Goal: Transaction & Acquisition: Purchase product/service

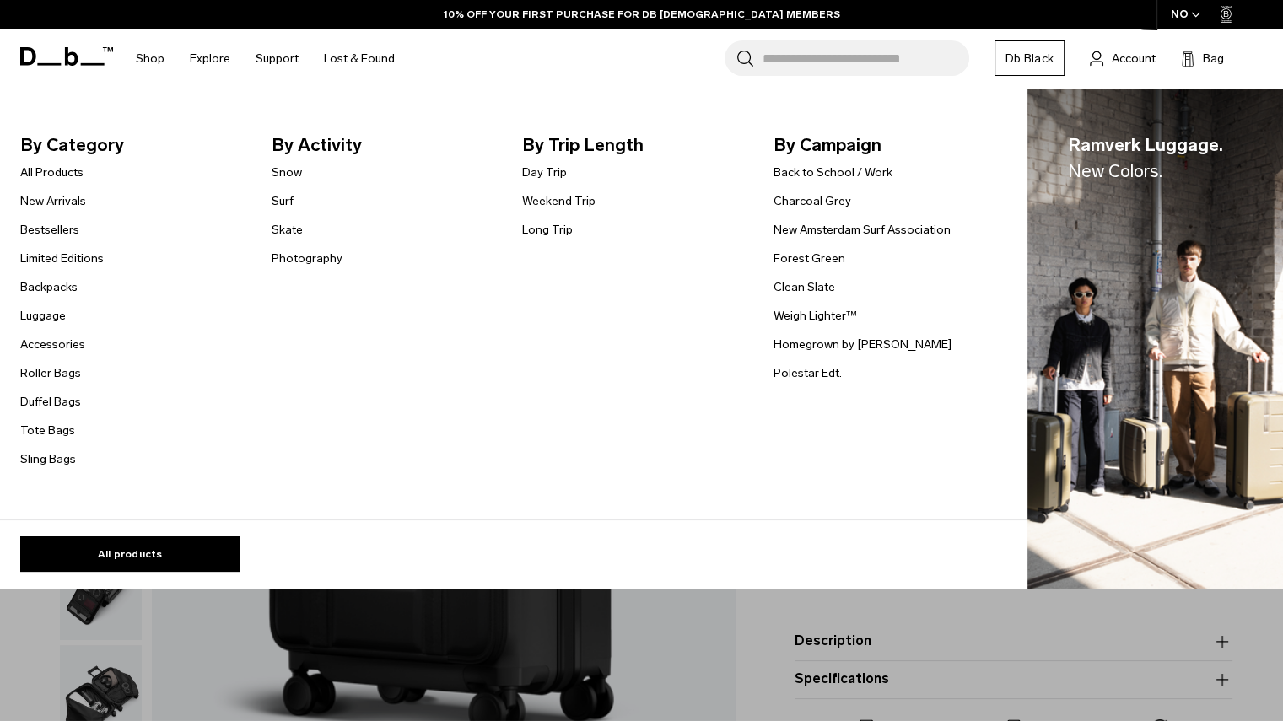
drag, startPoint x: 0, startPoint y: 0, endPoint x: 37, endPoint y: 170, distance: 174.4
click at [37, 170] on link "All Products" at bounding box center [51, 173] width 63 height 18
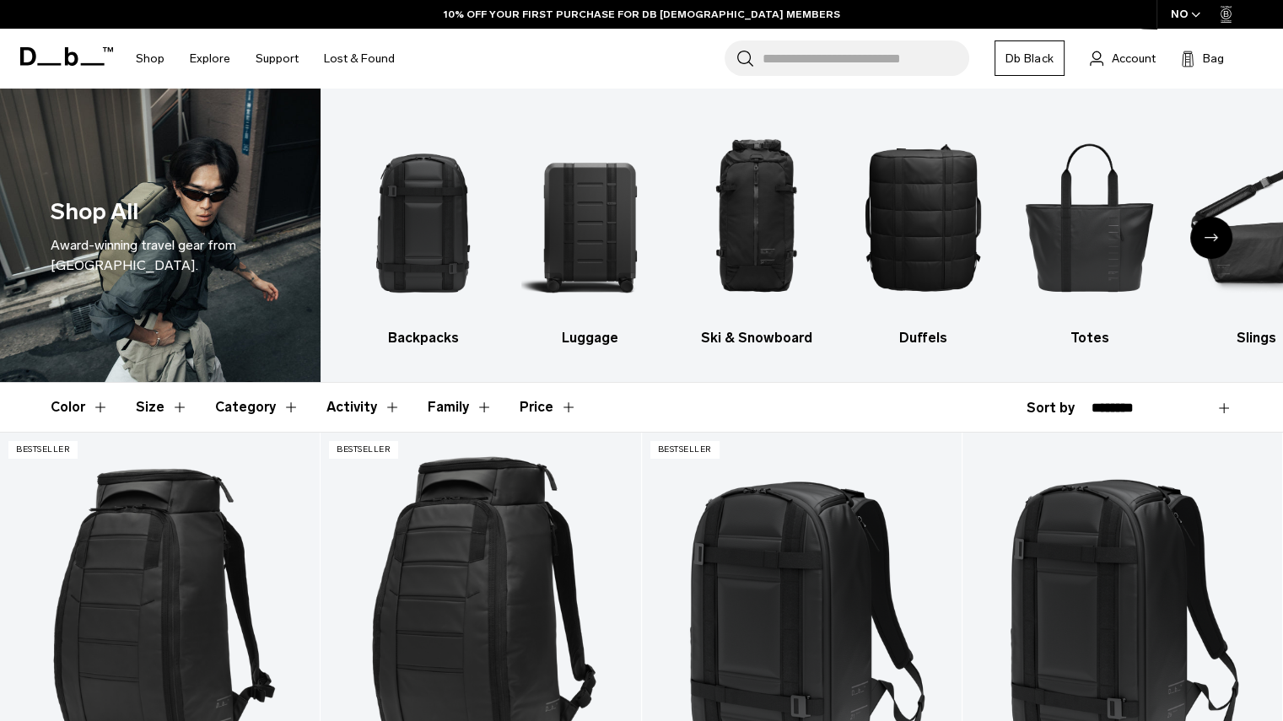
click at [596, 245] on img "2 / 10" at bounding box center [590, 217] width 138 height 206
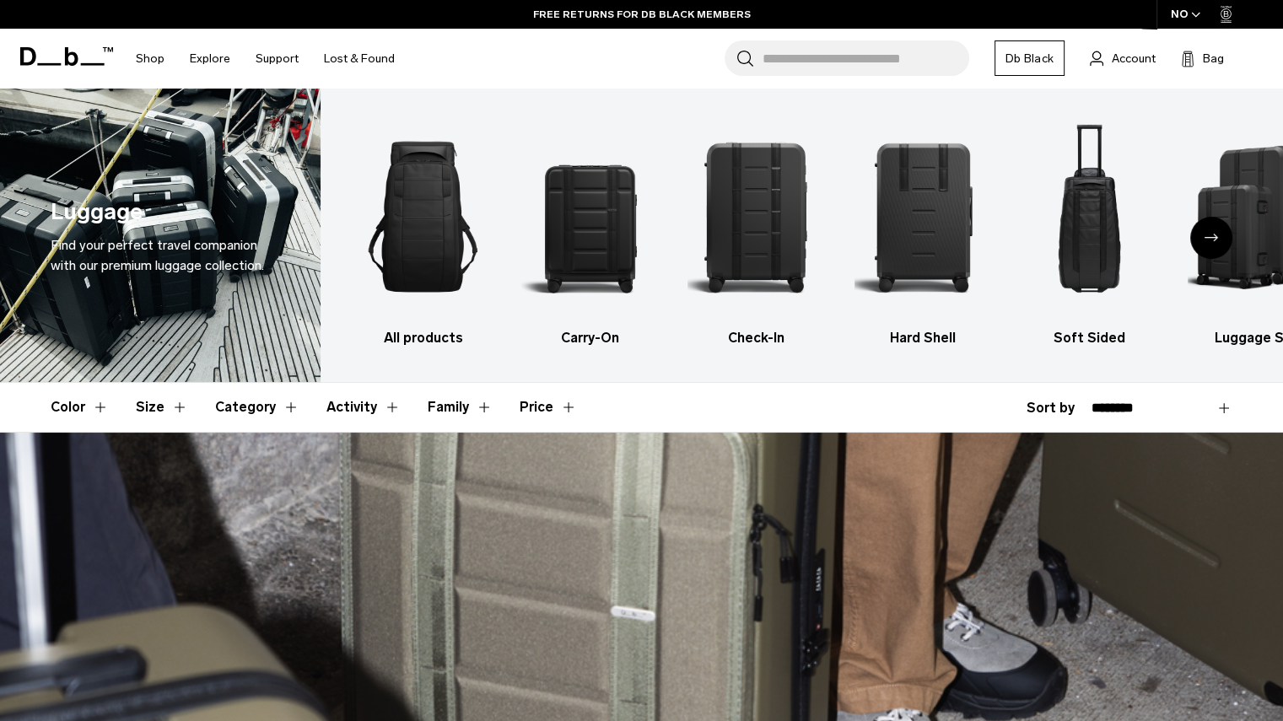
click at [157, 403] on button "Size" at bounding box center [162, 407] width 52 height 49
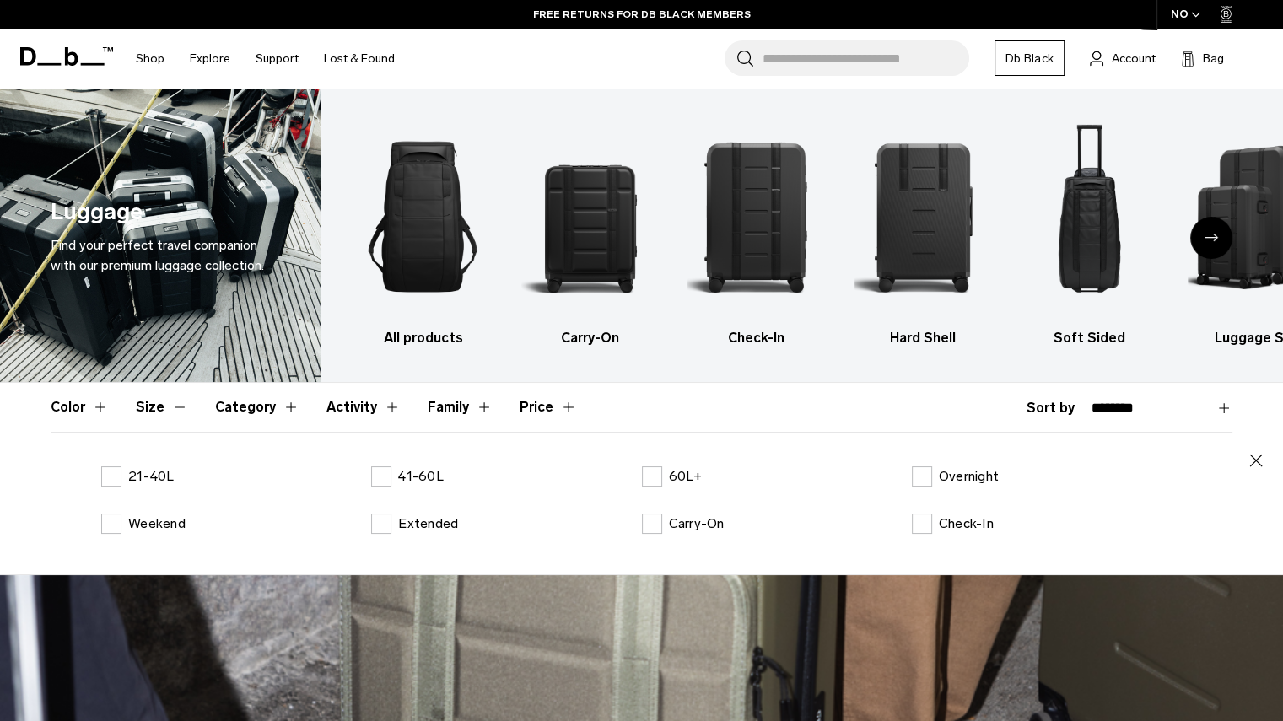
click at [648, 474] on label "60L+" at bounding box center [672, 476] width 61 height 20
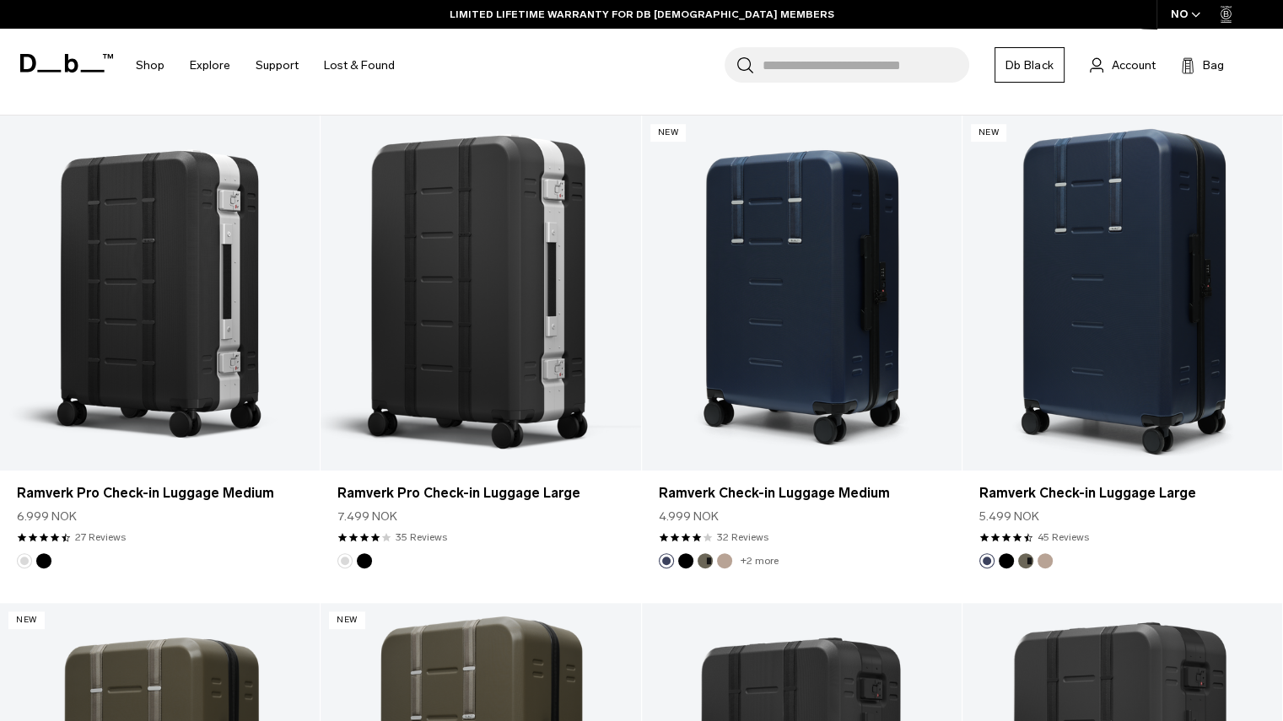
scroll to position [526, 0]
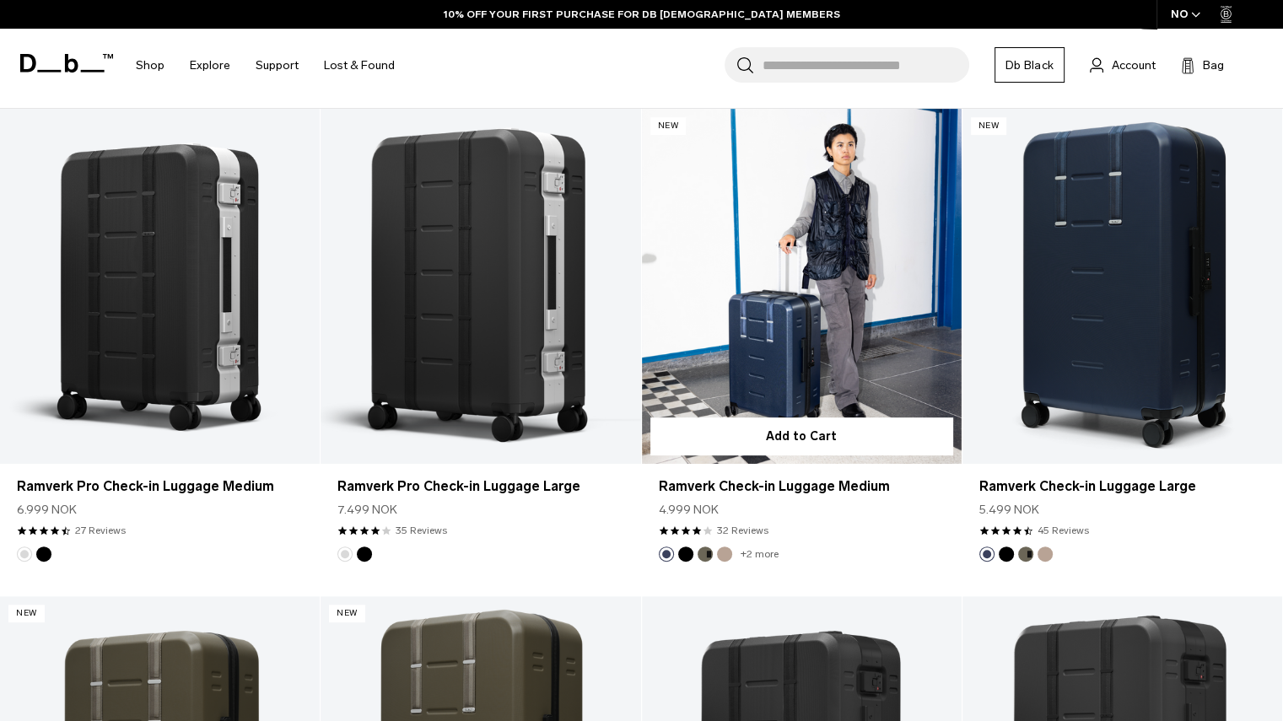
click at [760, 333] on link "Ramverk Check-in Luggage Medium" at bounding box center [802, 286] width 320 height 355
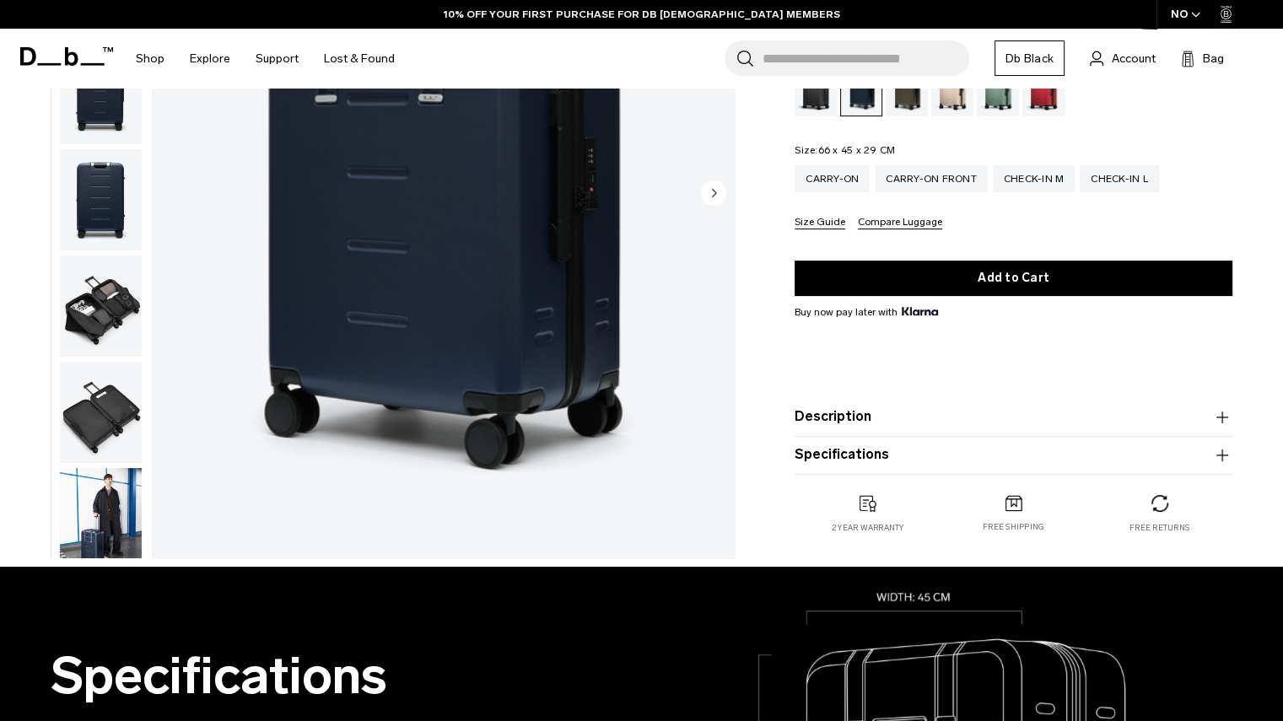
click at [858, 418] on button "Description" at bounding box center [1014, 417] width 438 height 20
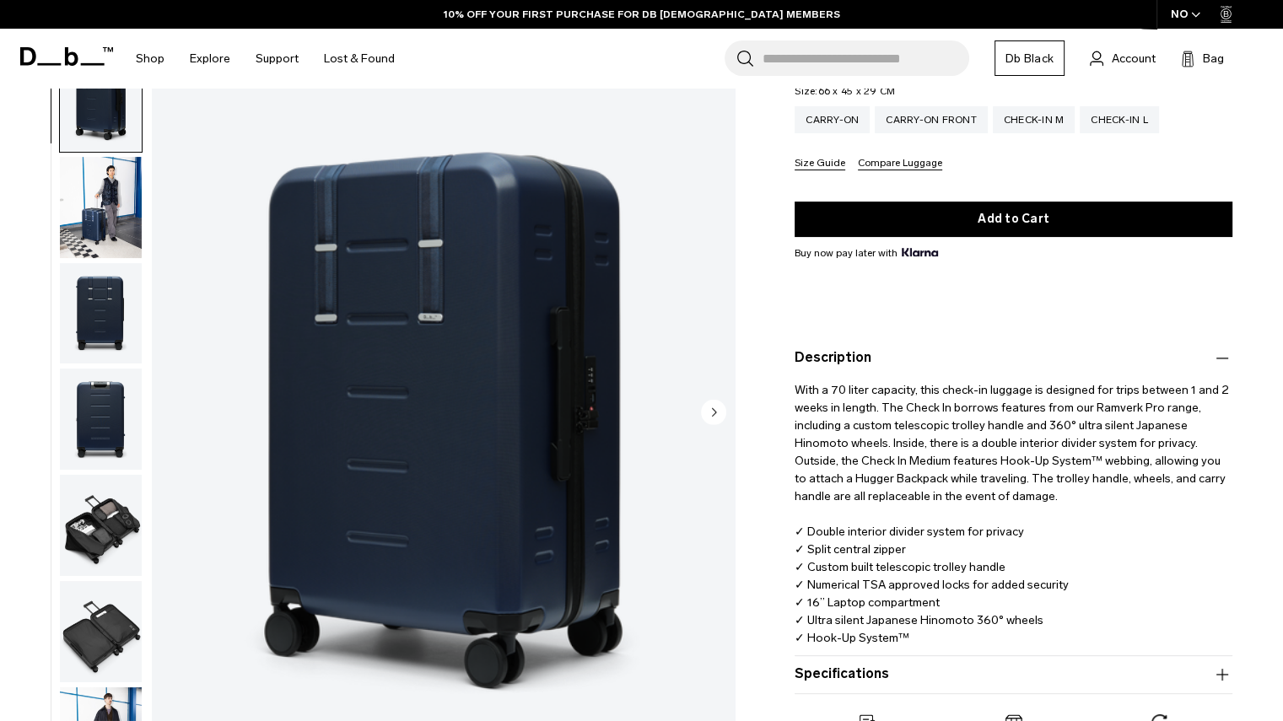
click at [860, 677] on button "Specifications" at bounding box center [1014, 675] width 438 height 20
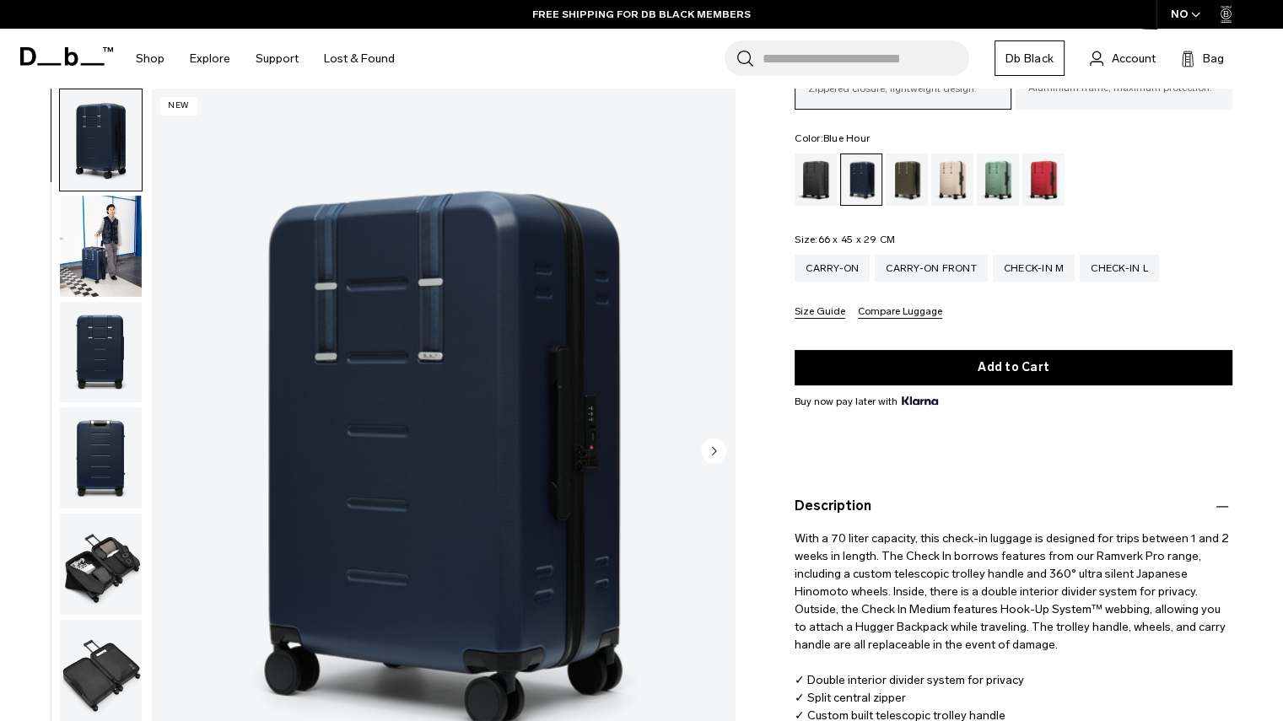
scroll to position [135, 0]
click at [813, 183] on div "Black Out" at bounding box center [816, 180] width 43 height 52
